Goal: Transaction & Acquisition: Purchase product/service

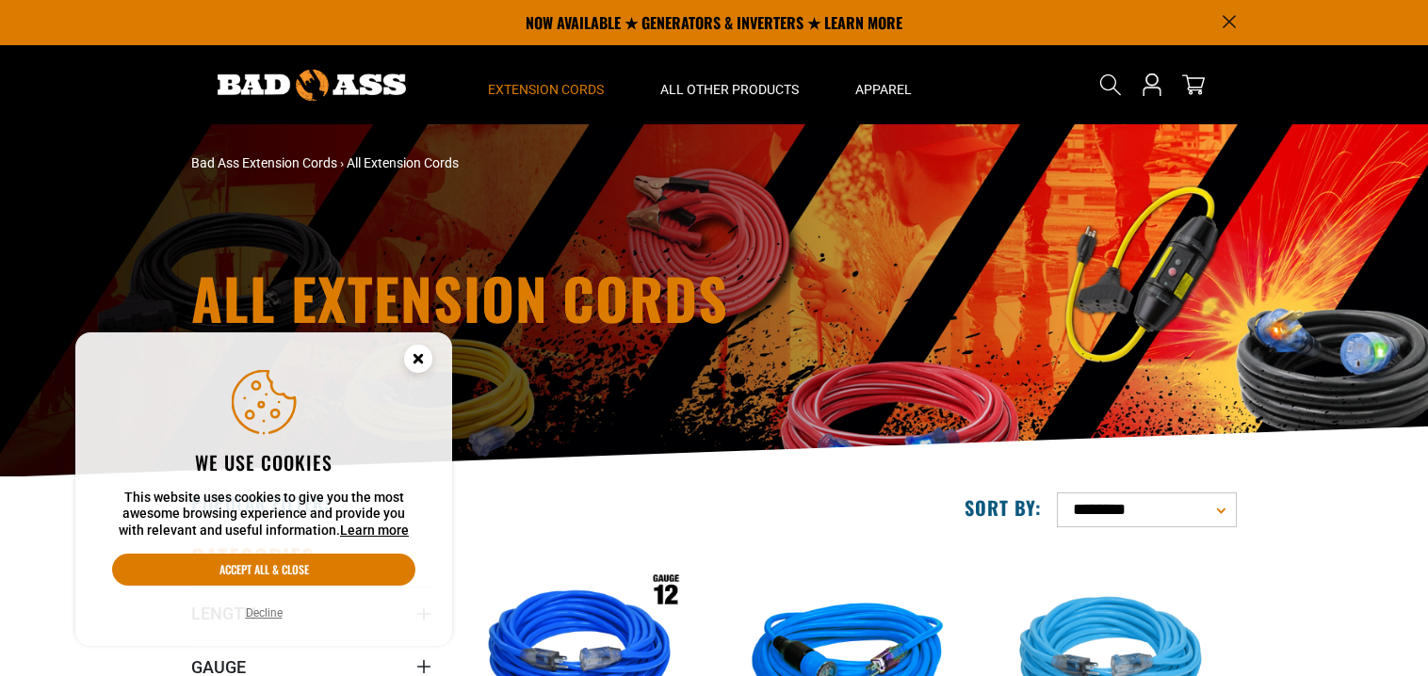
scroll to position [226, 0]
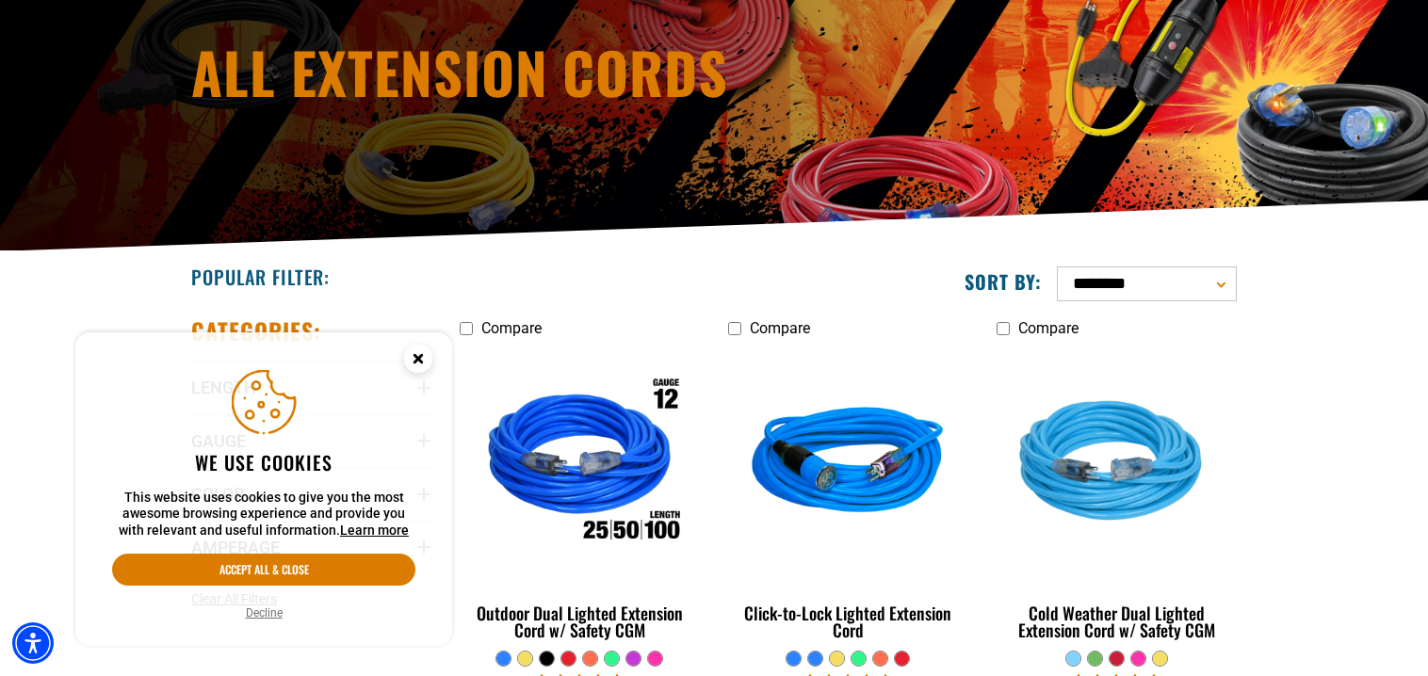
click at [423, 355] on circle "Close this option" at bounding box center [418, 359] width 28 height 28
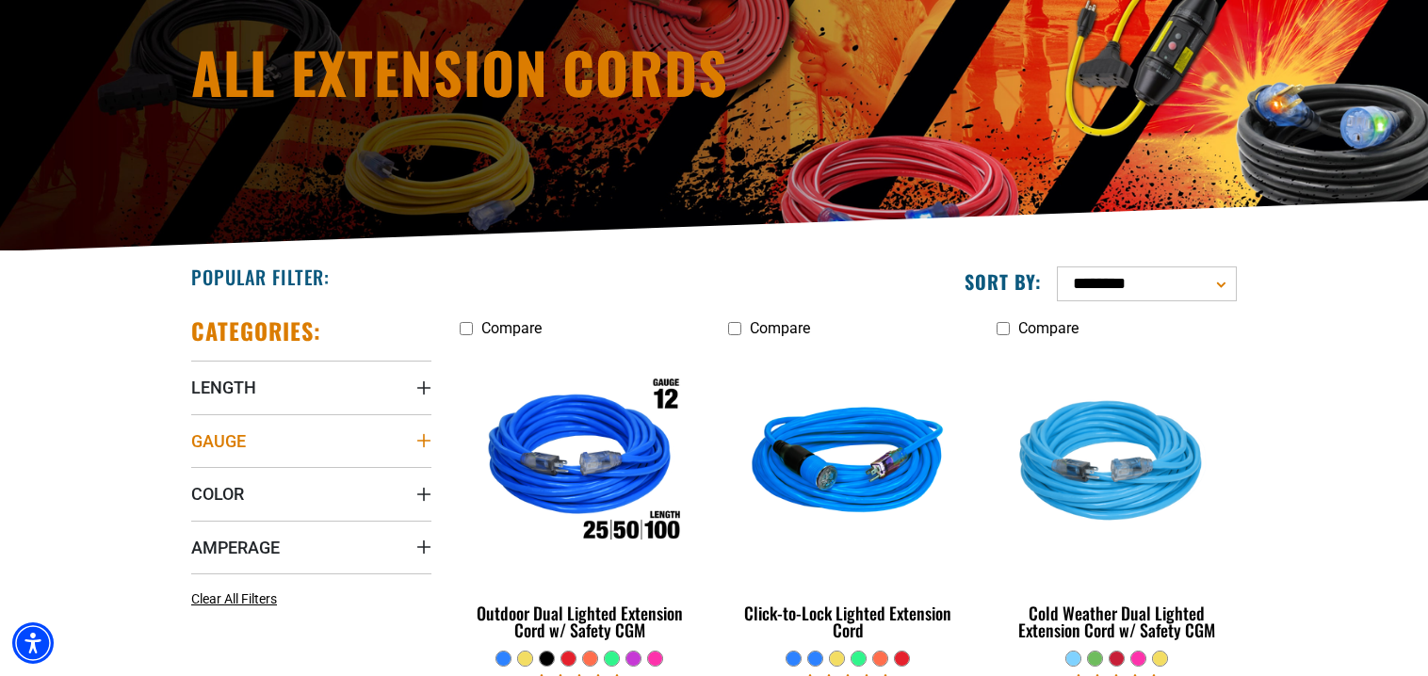
click at [222, 443] on span "Gauge" at bounding box center [218, 442] width 55 height 22
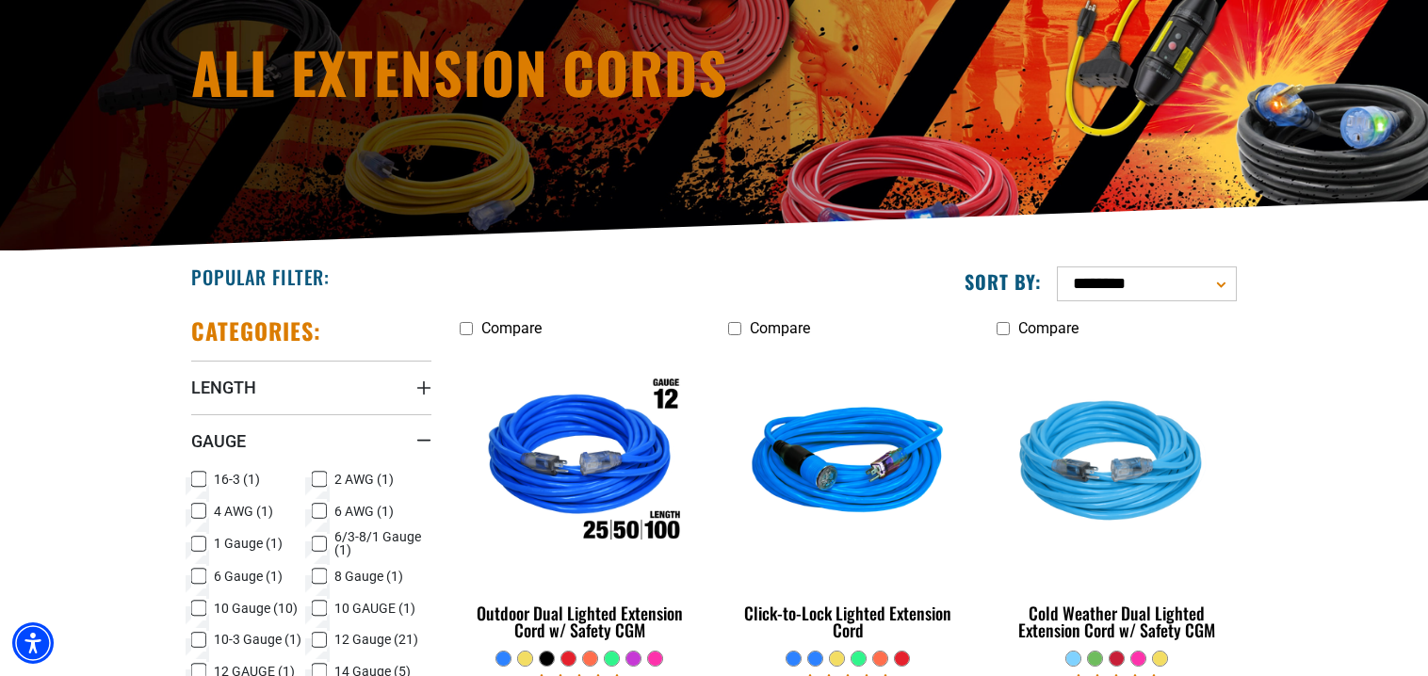
click at [199, 603] on icon at bounding box center [198, 608] width 15 height 24
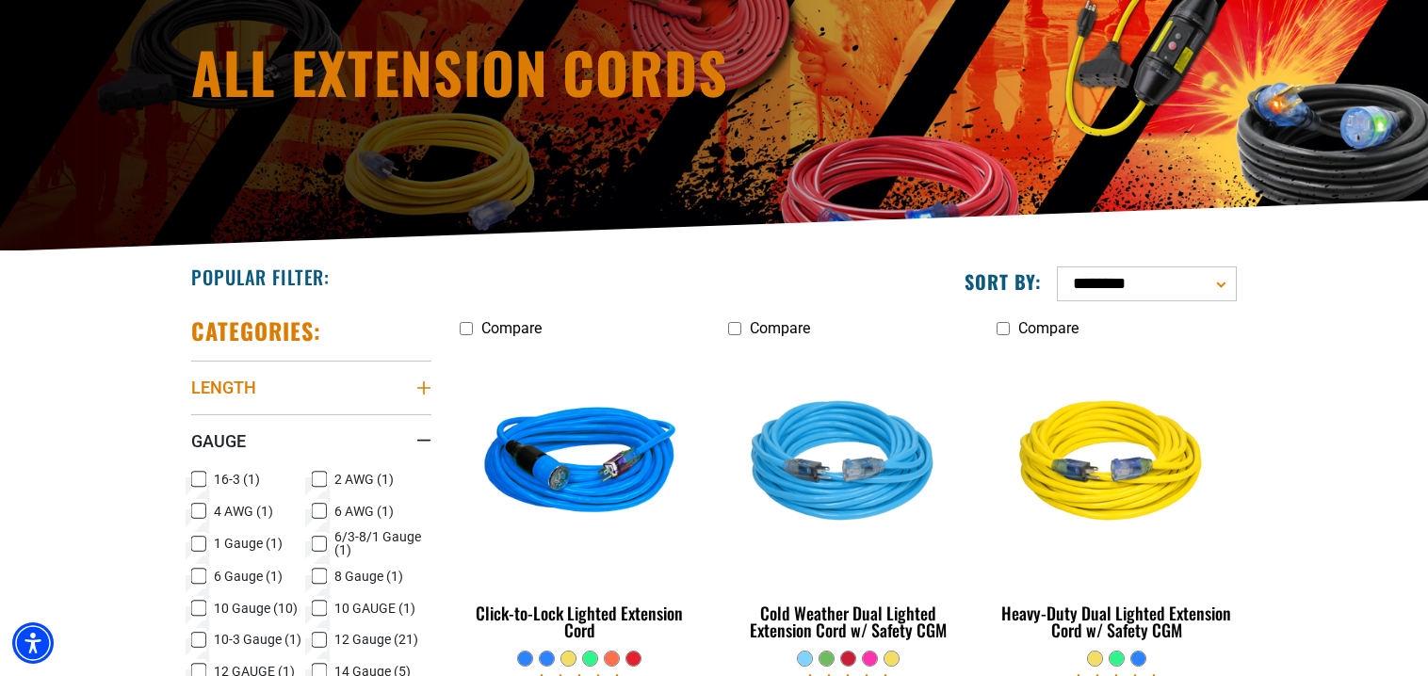
click at [245, 388] on span "Length" at bounding box center [223, 388] width 65 height 22
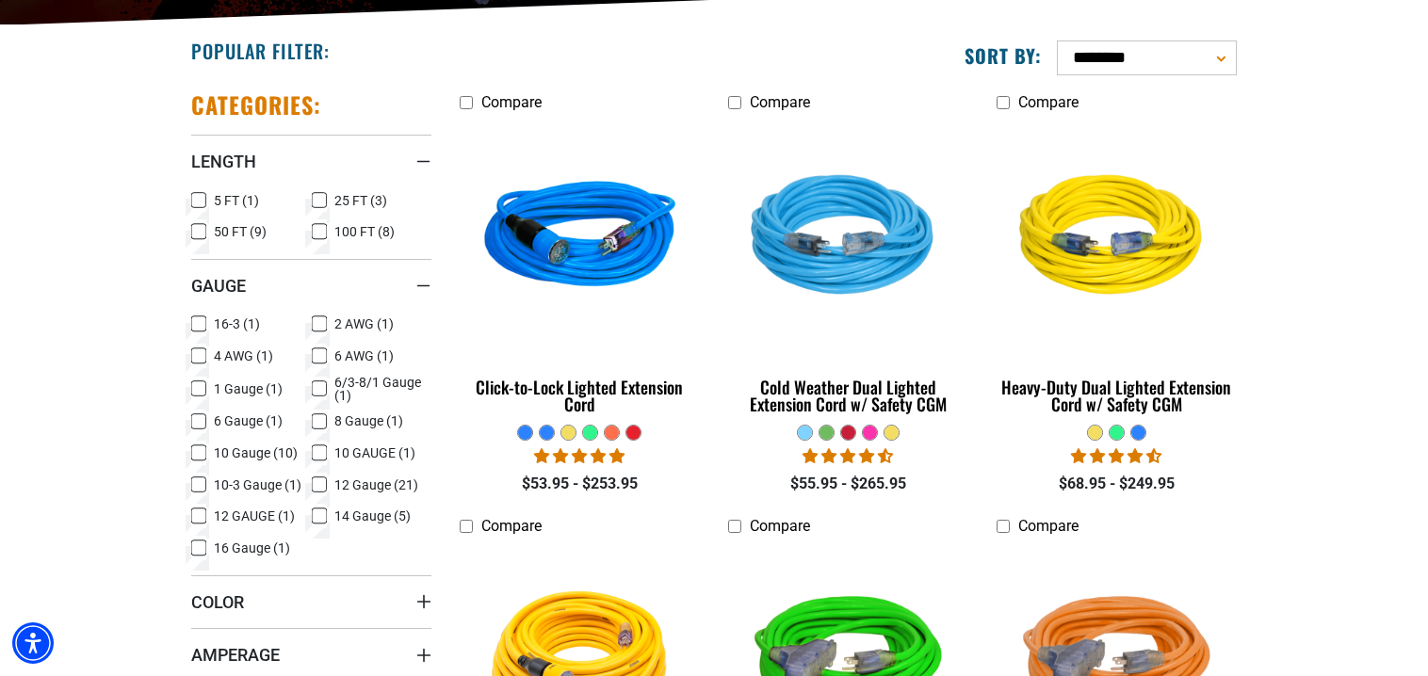
scroll to position [603, 0]
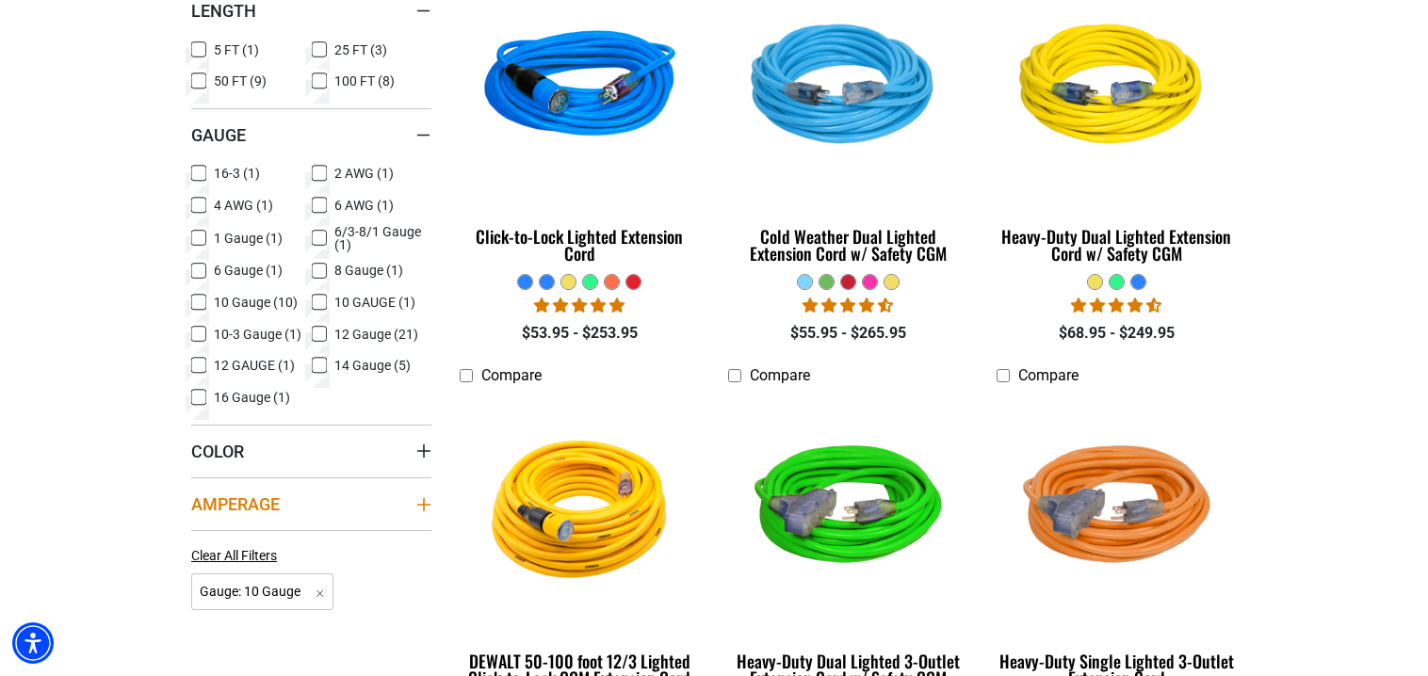
click at [236, 512] on span "Amperage" at bounding box center [235, 505] width 89 height 22
click at [313, 539] on icon at bounding box center [319, 542] width 15 height 24
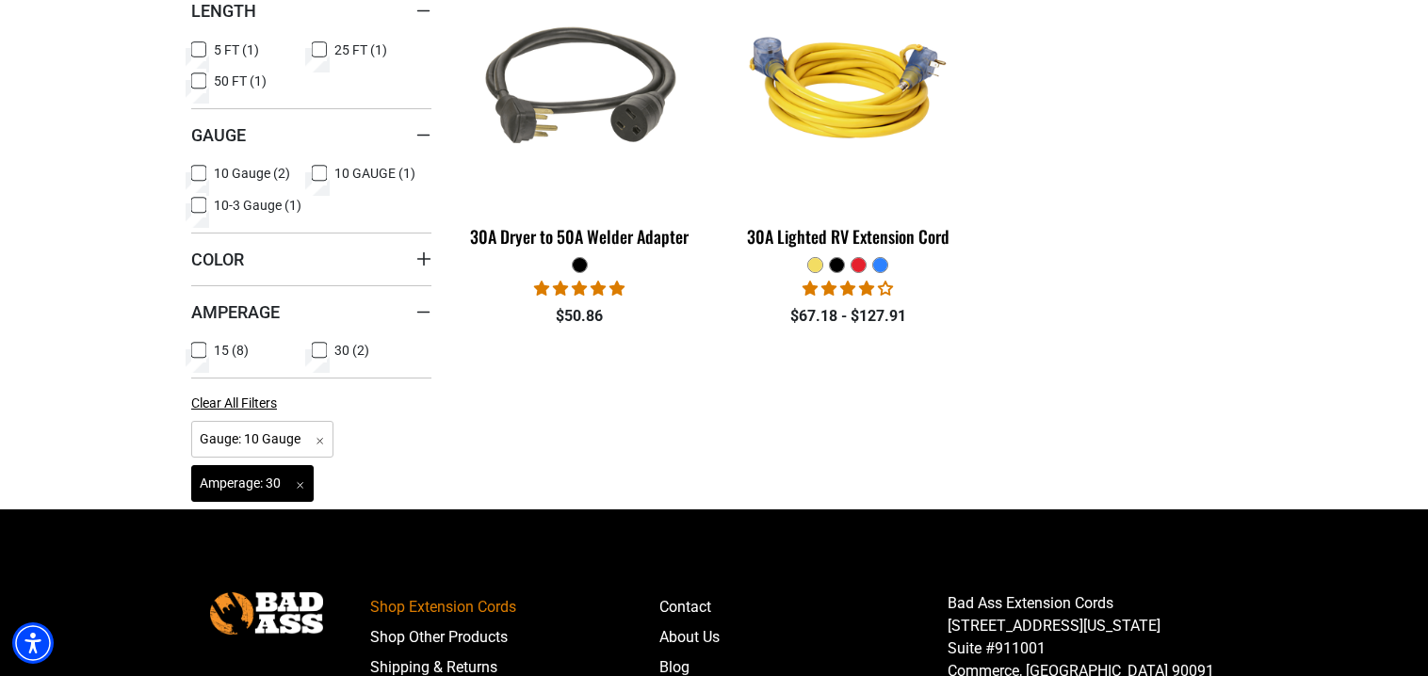
click at [301, 484] on span "Amperage: 30 Remove filter" at bounding box center [252, 483] width 122 height 37
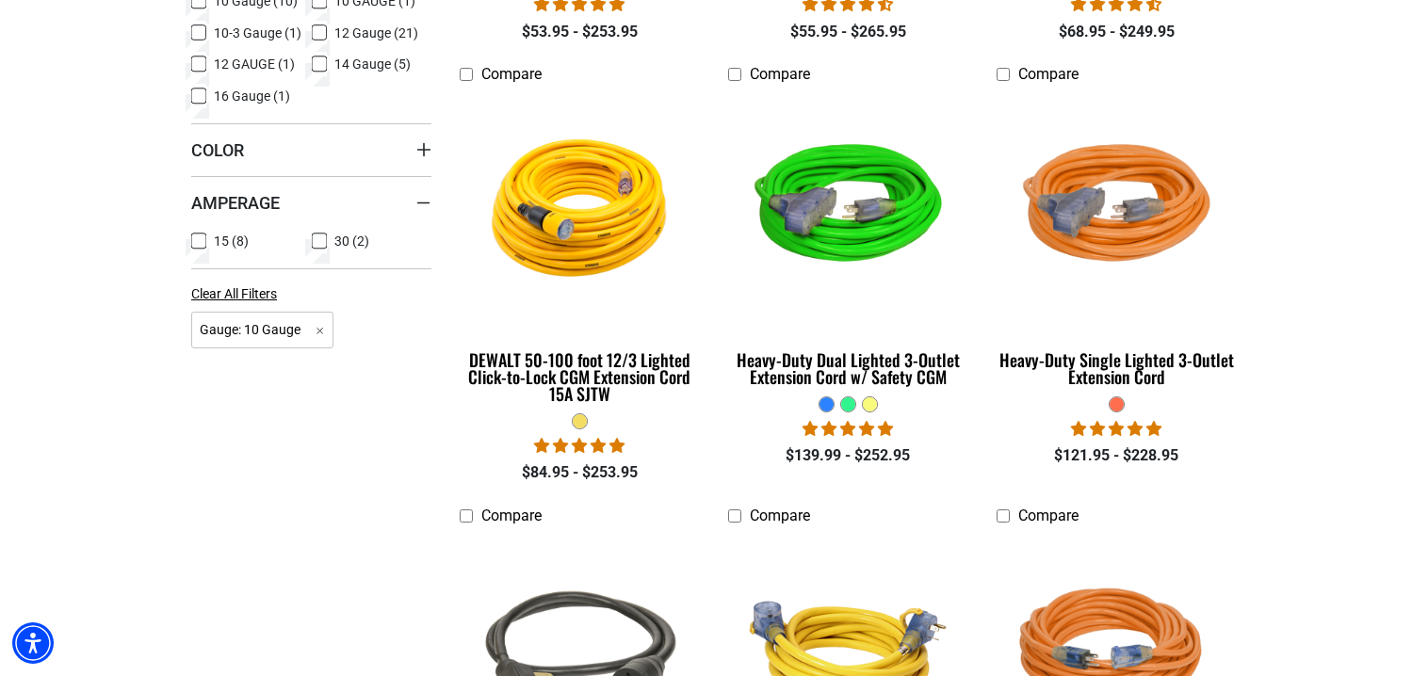
scroll to position [1130, 0]
